Goal: Navigation & Orientation: Find specific page/section

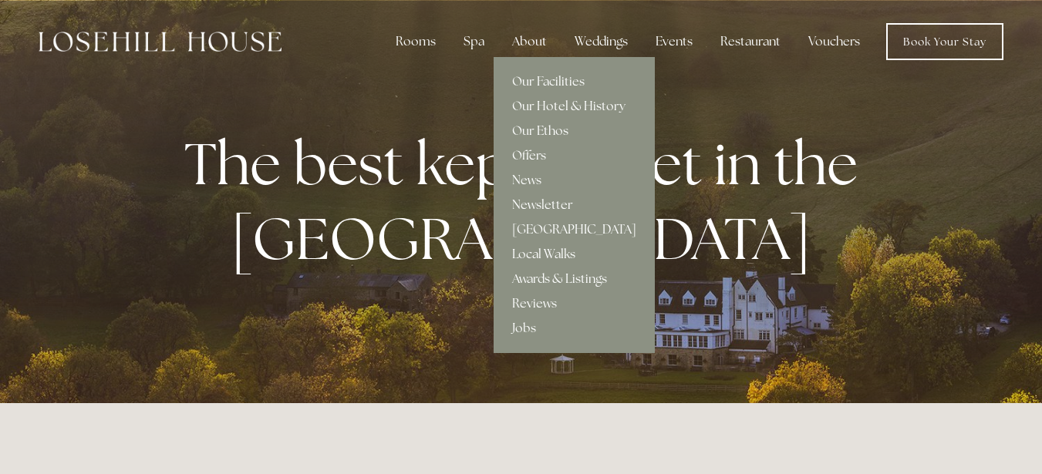
click at [520, 46] on div "About" at bounding box center [529, 41] width 59 height 31
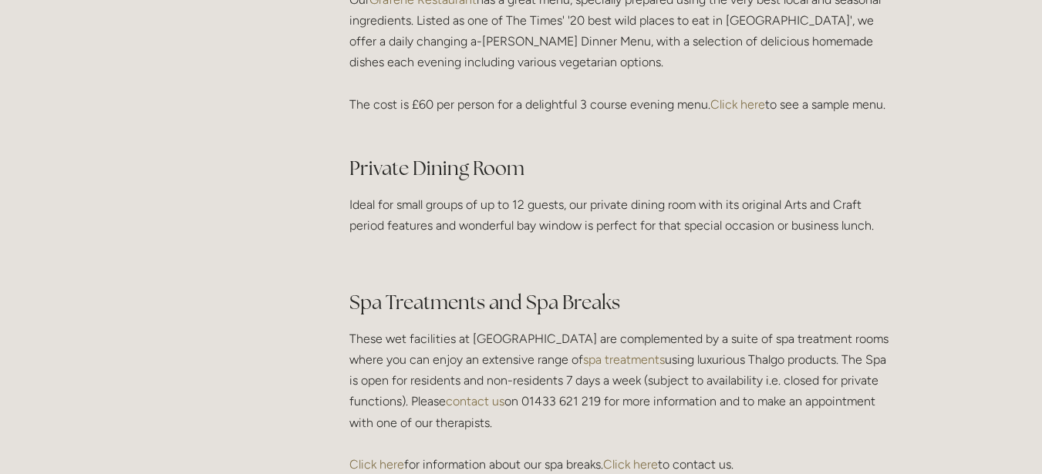
scroll to position [1928, 0]
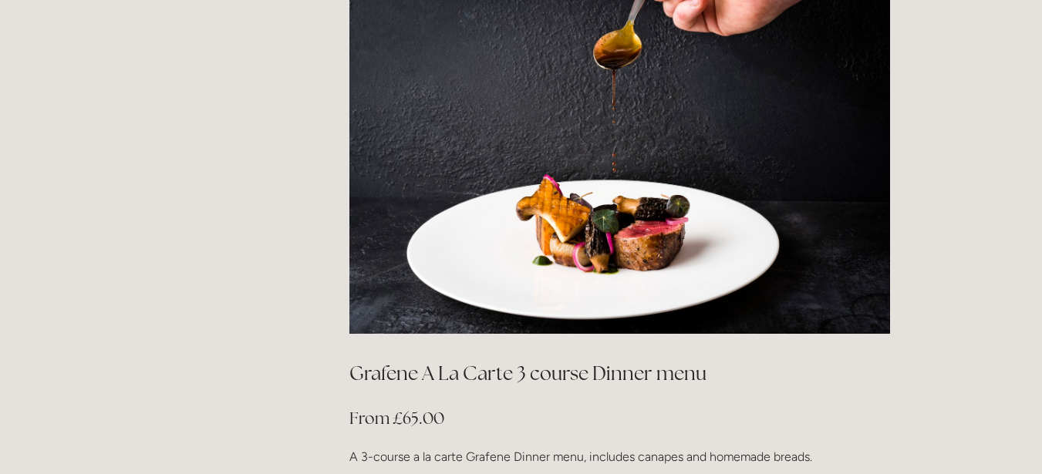
scroll to position [2700, 0]
